Goal: Find specific page/section: Find specific page/section

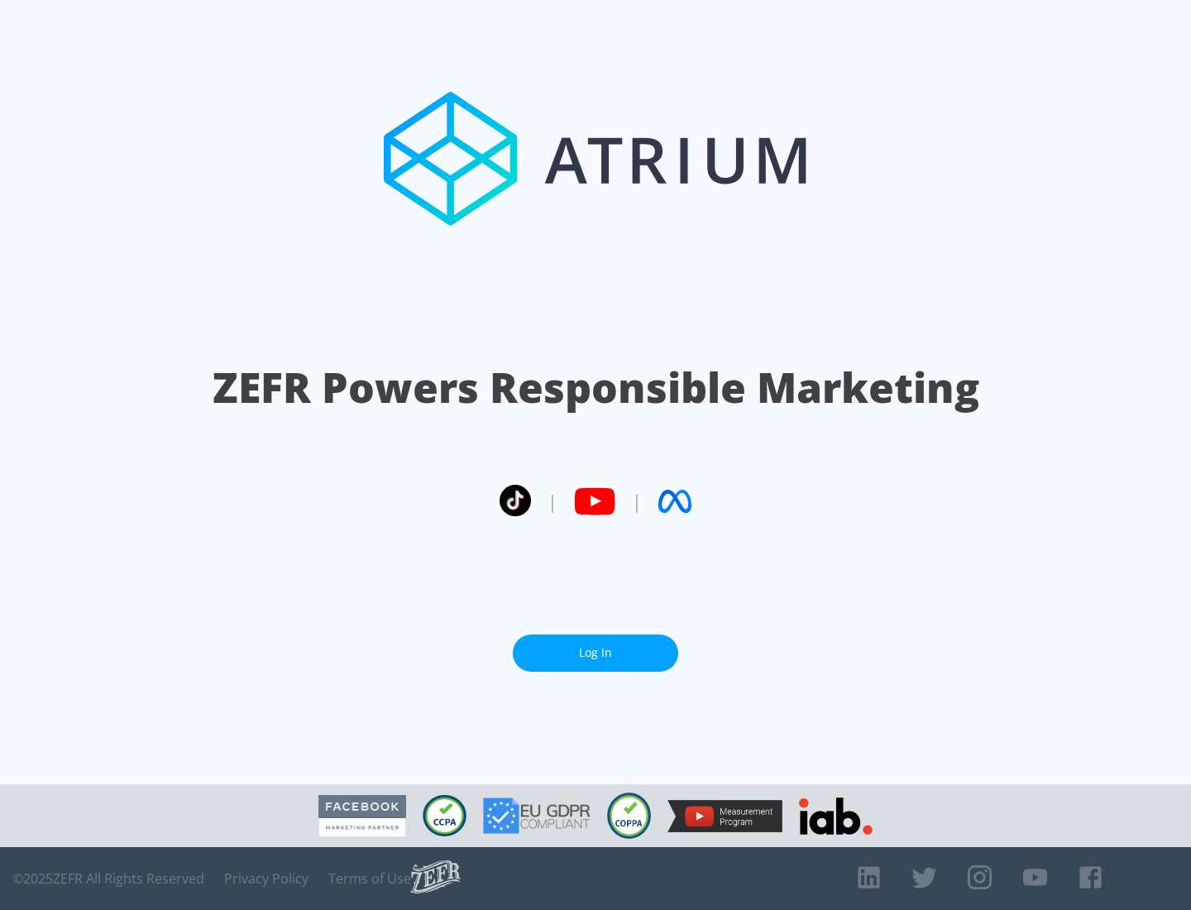
click at [596, 653] on link "Log In" at bounding box center [595, 652] width 165 height 37
